Goal: Task Accomplishment & Management: Manage account settings

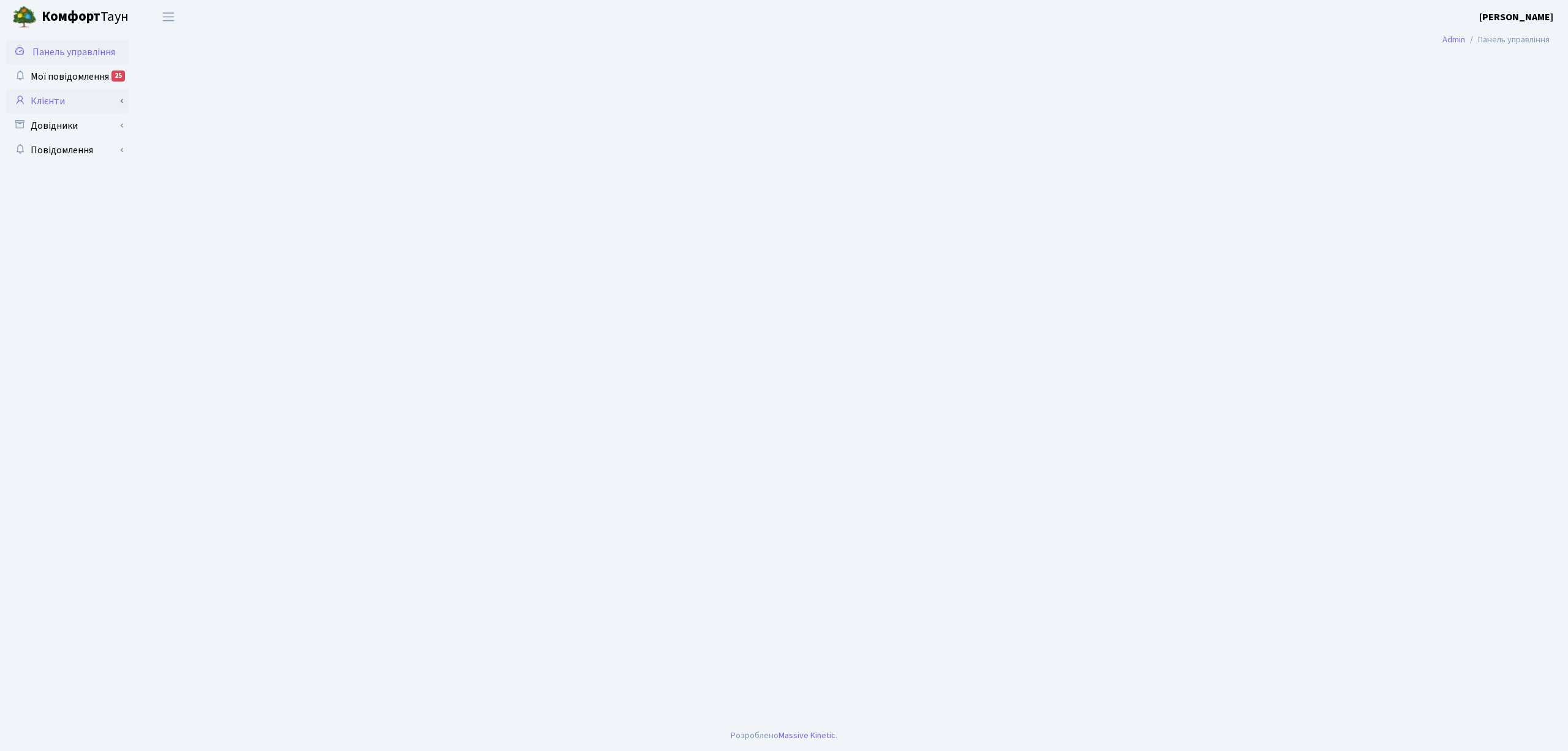
click at [64, 110] on link "Клієнти" at bounding box center [68, 101] width 123 height 24
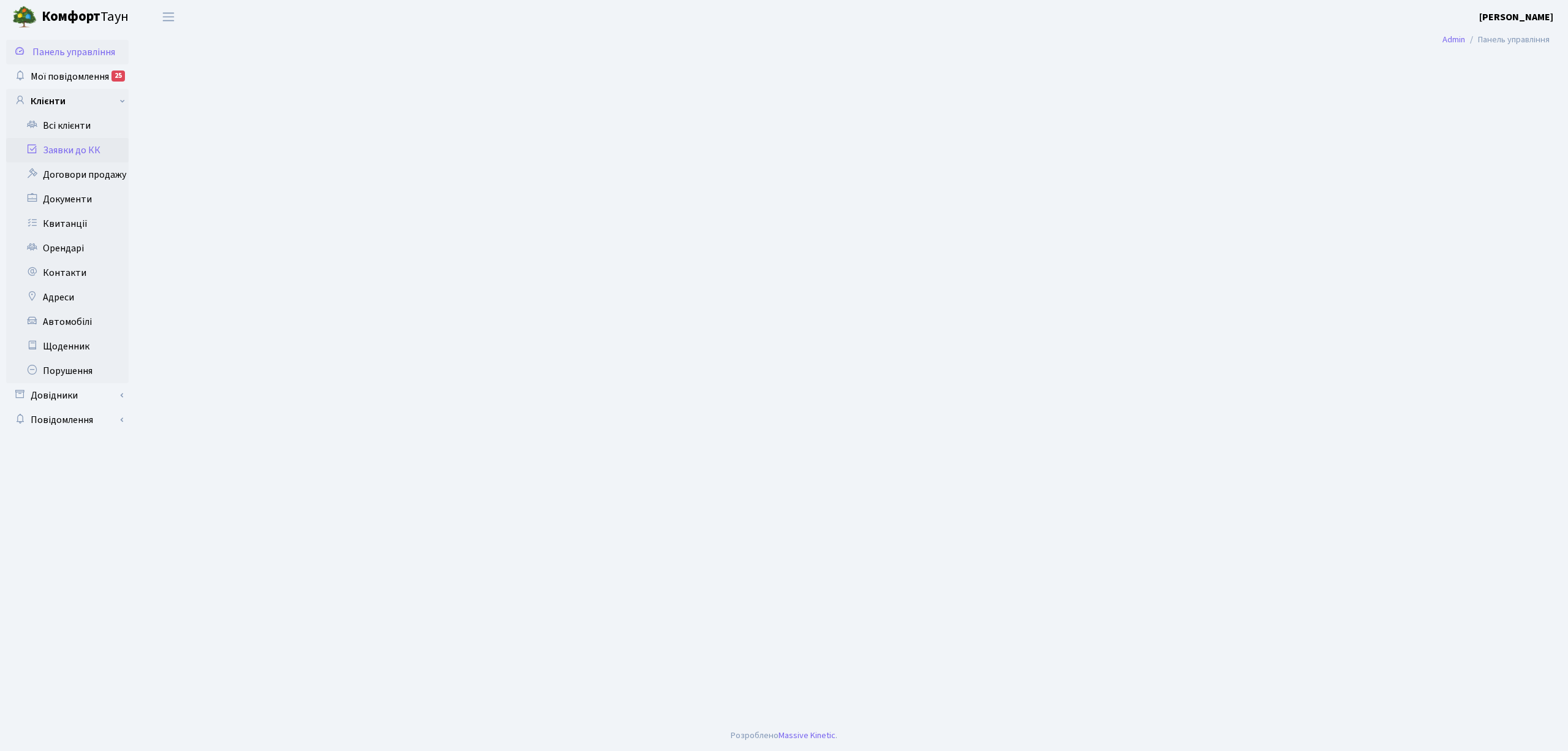
click at [72, 149] on link "Заявки до КК" at bounding box center [68, 150] width 123 height 24
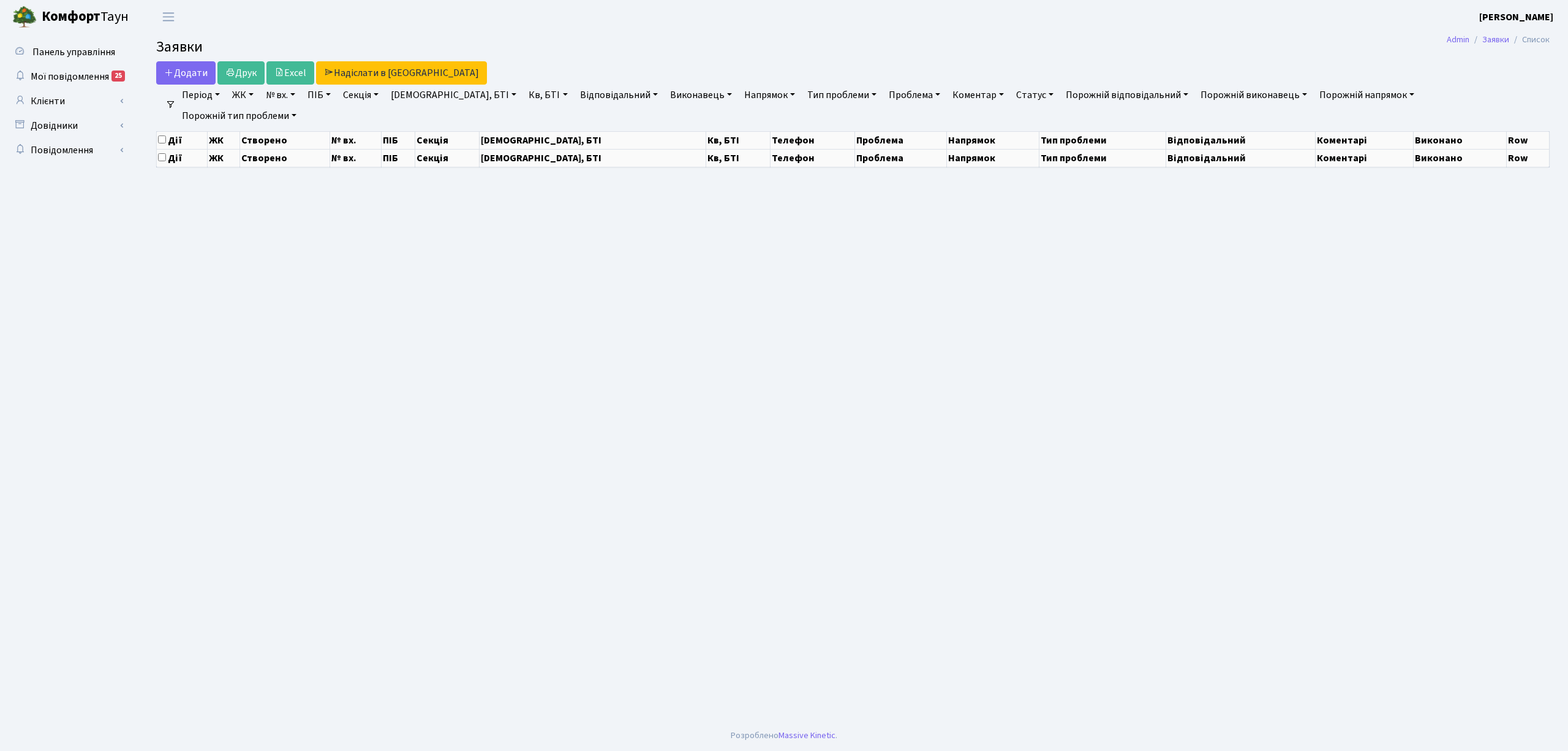
select select "25"
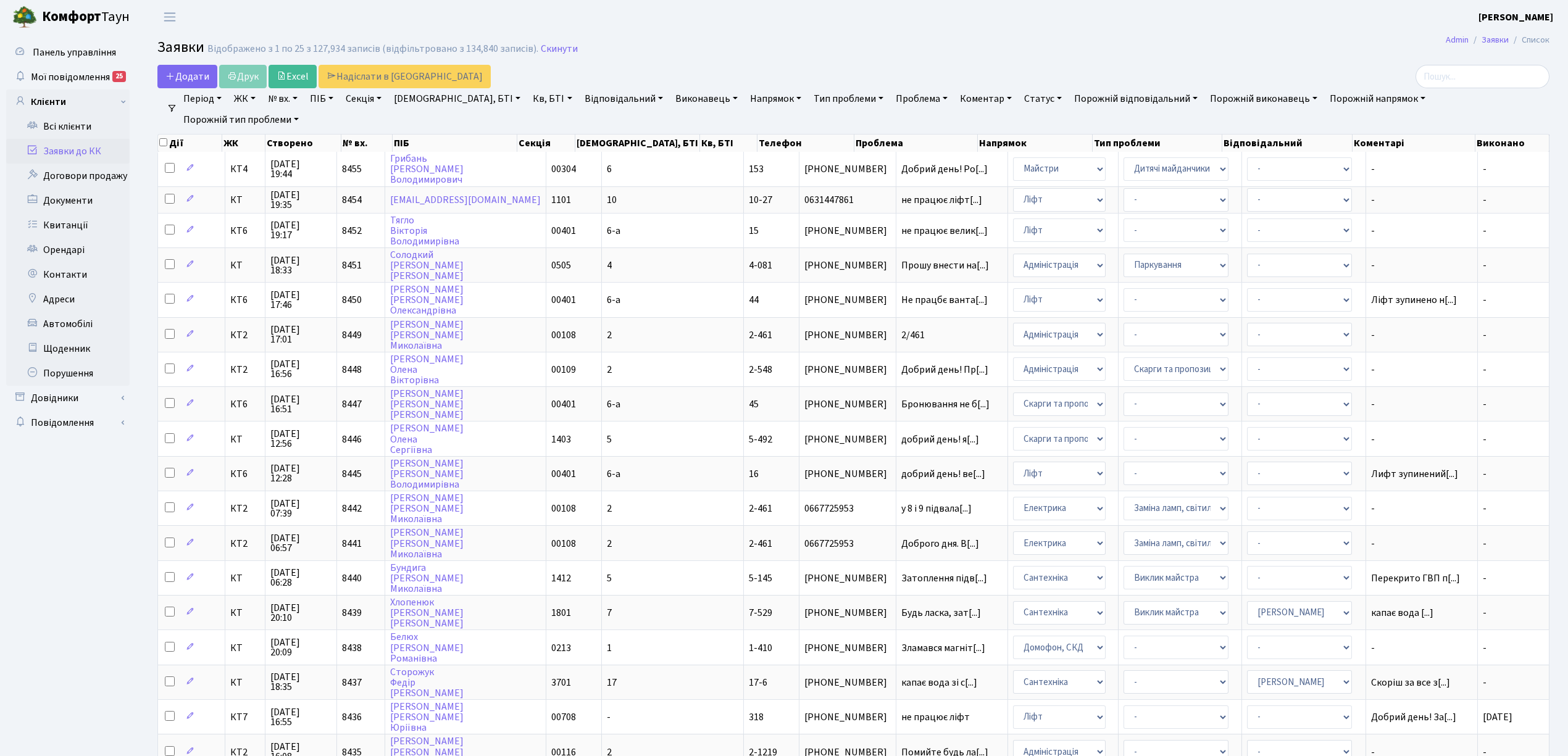
click at [304, 109] on link "Порожній тип проблеми" at bounding box center [240, 120] width 125 height 21
click at [1482, 76] on input "search" at bounding box center [1482, 76] width 134 height 23
type input "5-124"
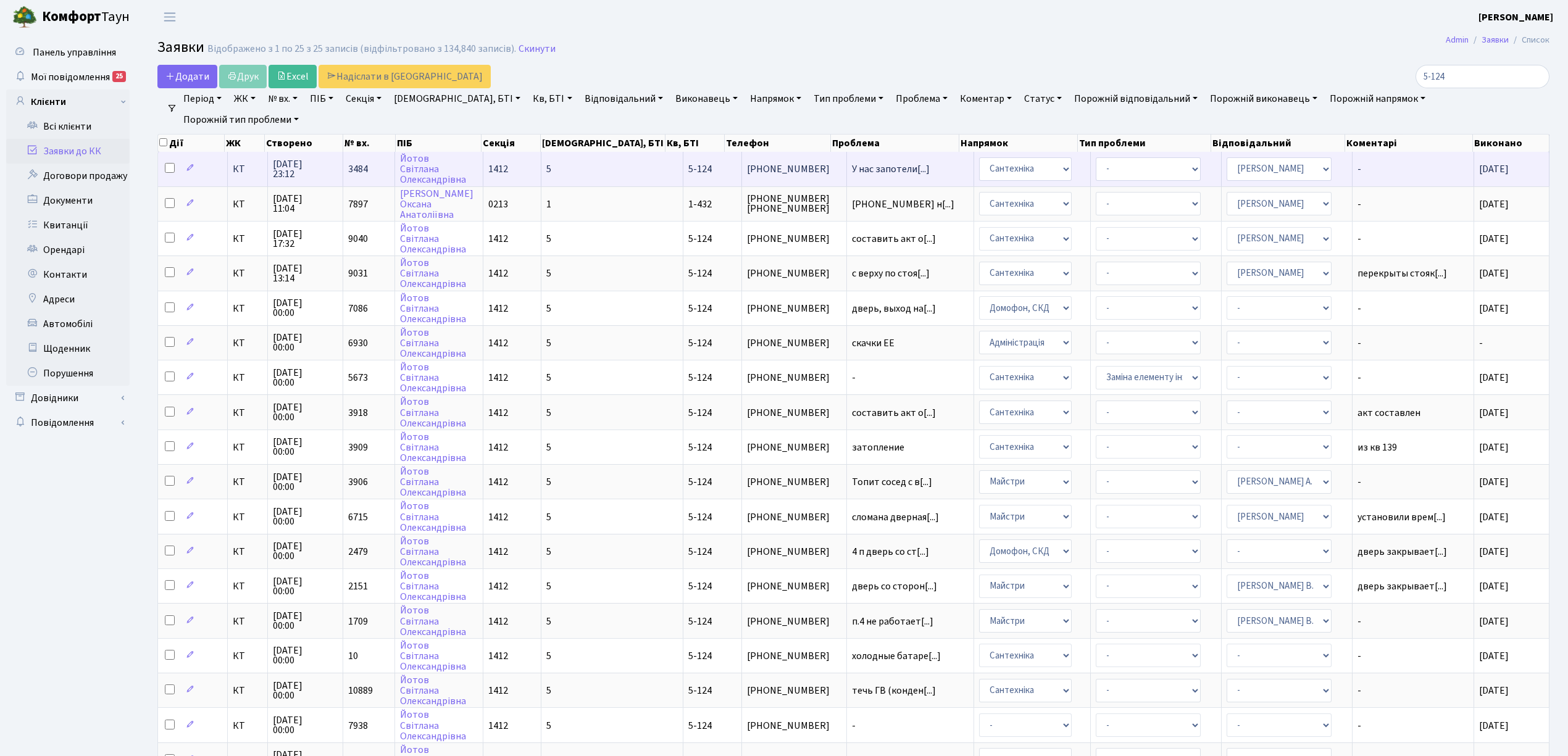
click at [248, 173] on span "КТ" at bounding box center [248, 168] width 30 height 10
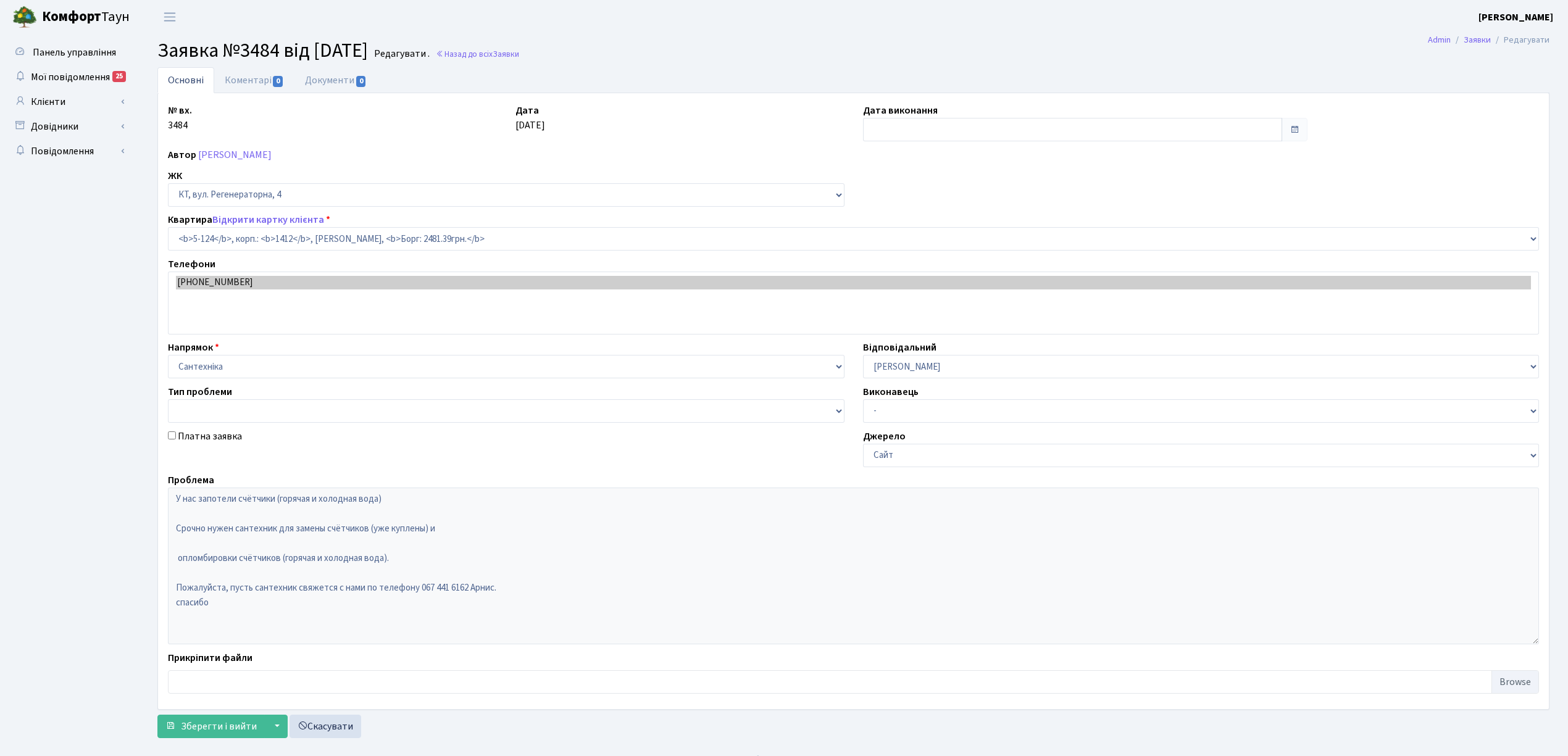
select select "2384"
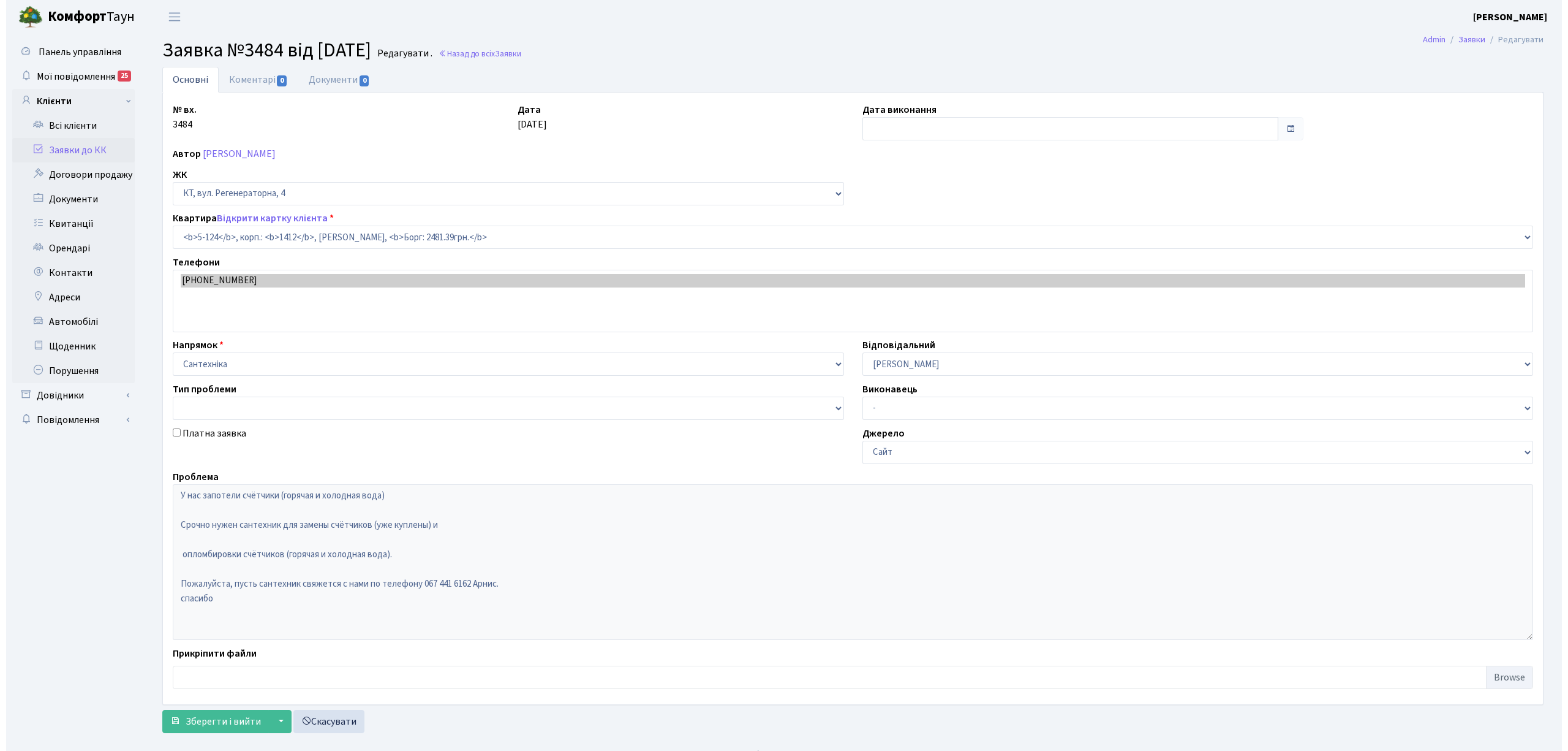
type input "[DATE]"
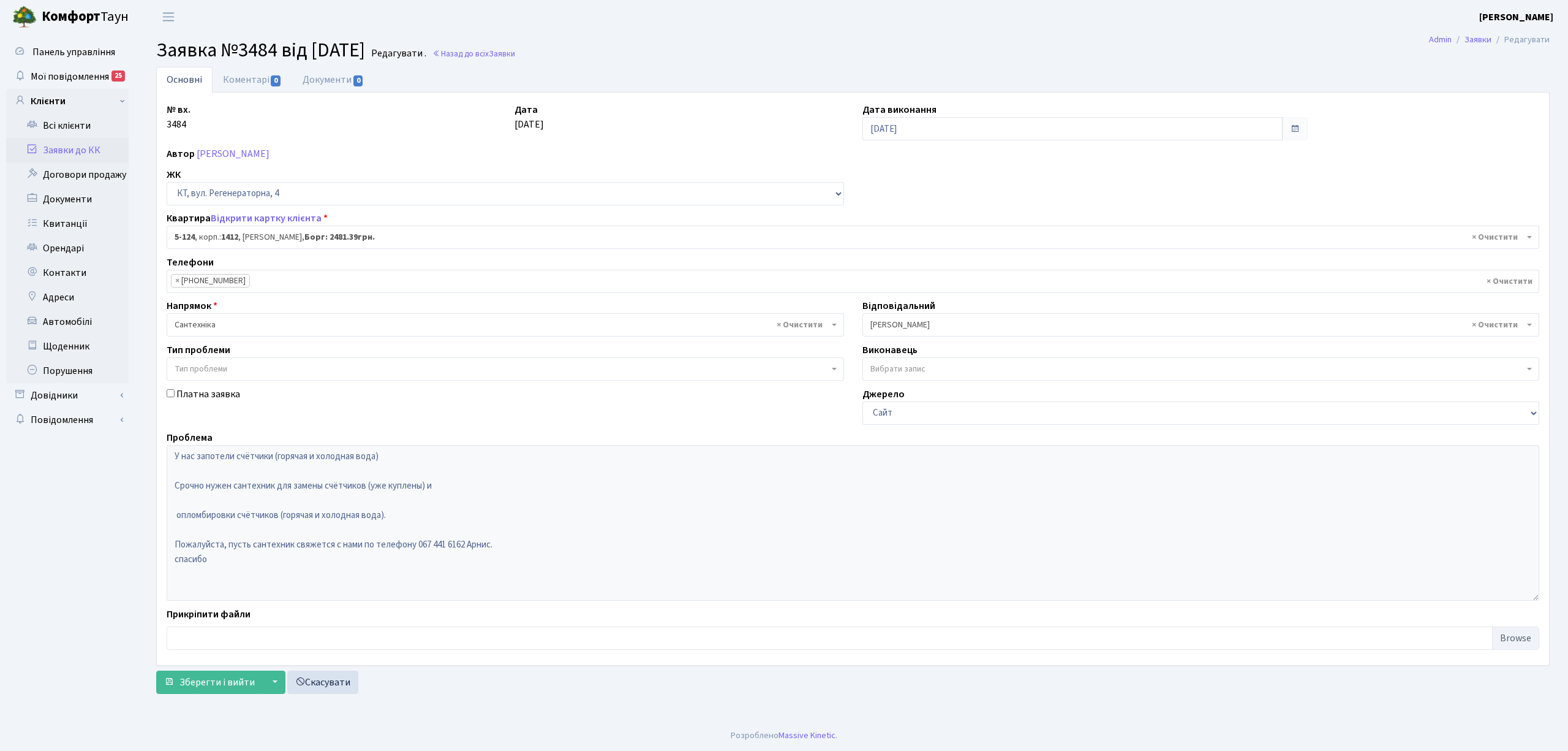
click at [228, 282] on li "× +380 67 441 6162" at bounding box center [210, 281] width 79 height 14
